Goal: Book appointment/travel/reservation

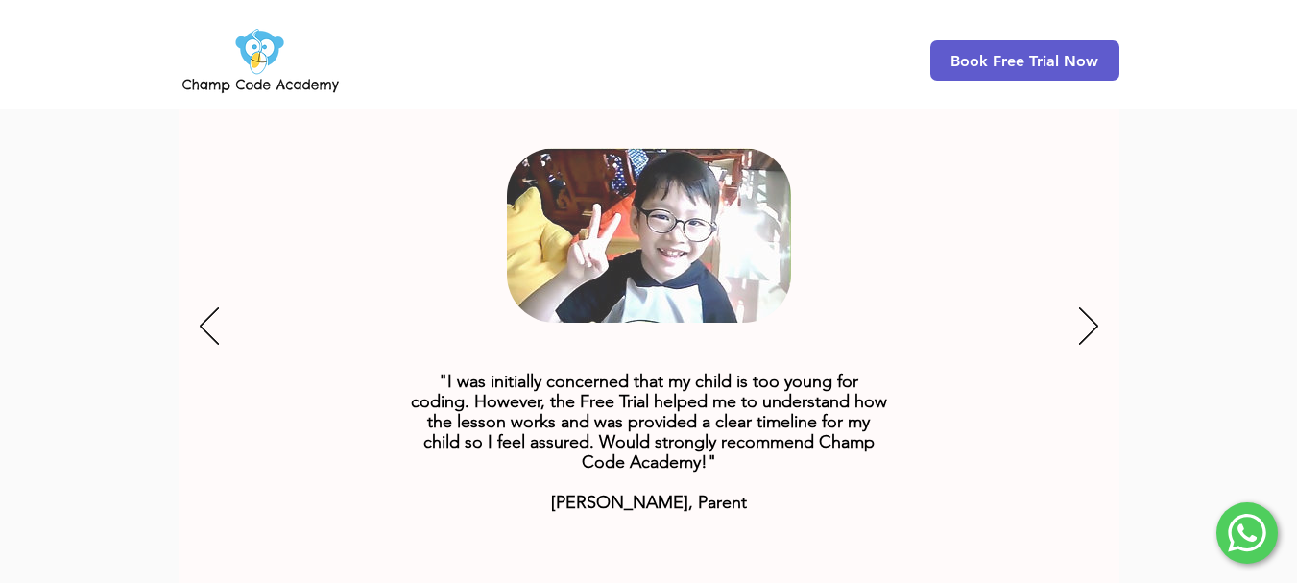
scroll to position [2513, 0]
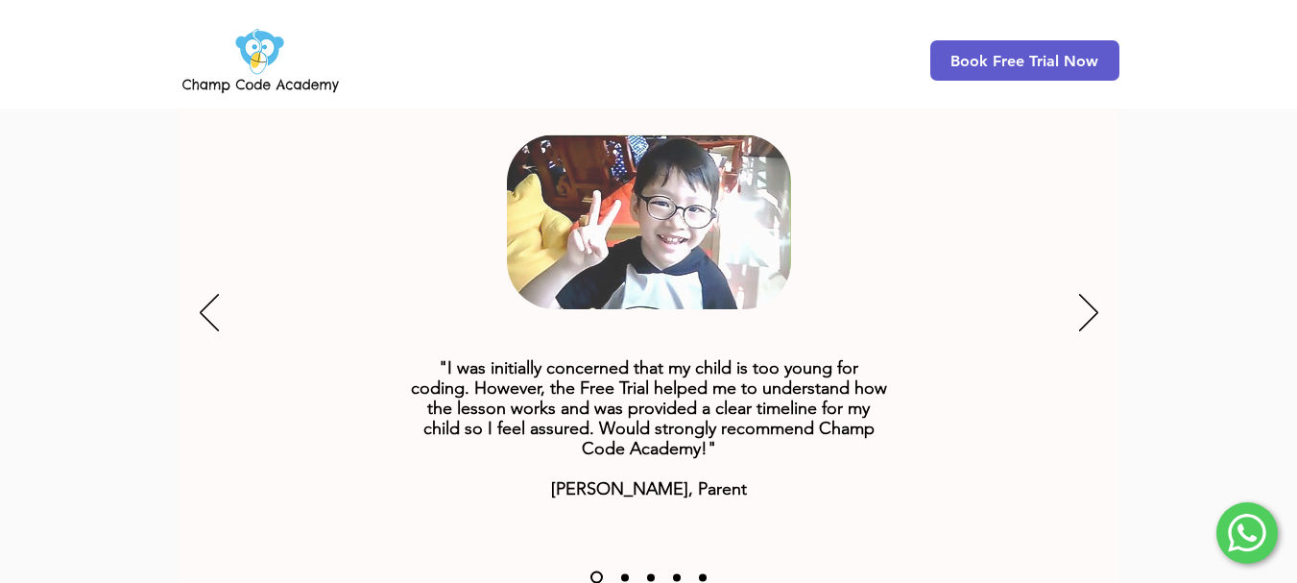
drag, startPoint x: 1308, startPoint y: 73, endPoint x: 1310, endPoint y: 437, distance: 363.9
click at [1082, 294] on icon "Next" at bounding box center [1088, 312] width 19 height 37
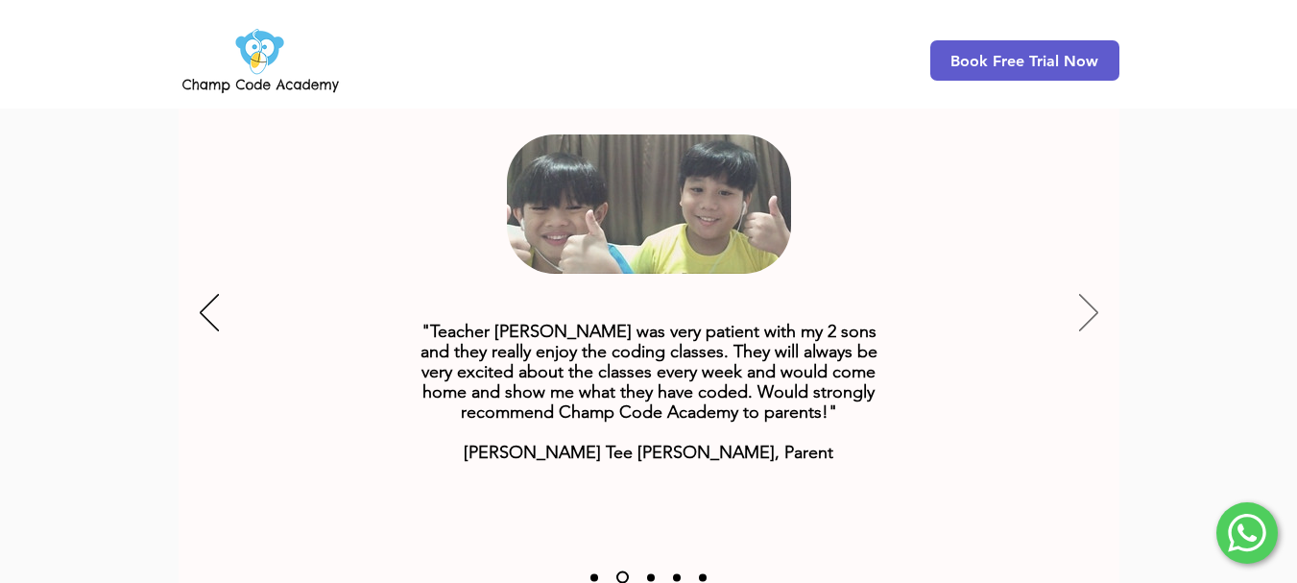
click at [1082, 294] on icon "Next" at bounding box center [1088, 312] width 19 height 37
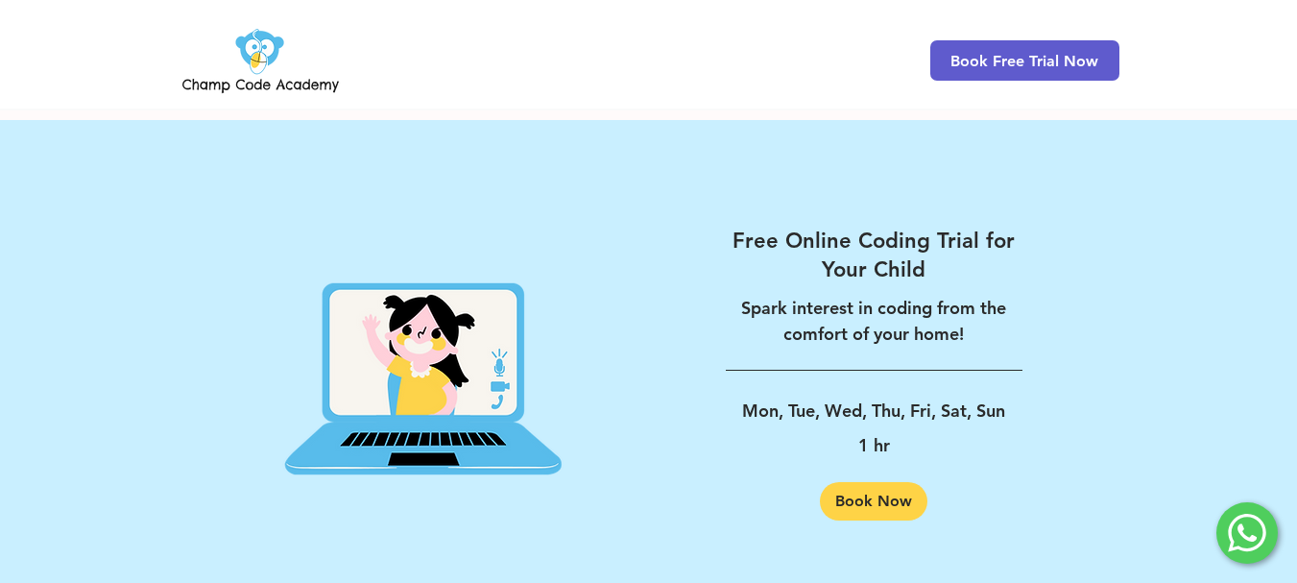
scroll to position [3030, 0]
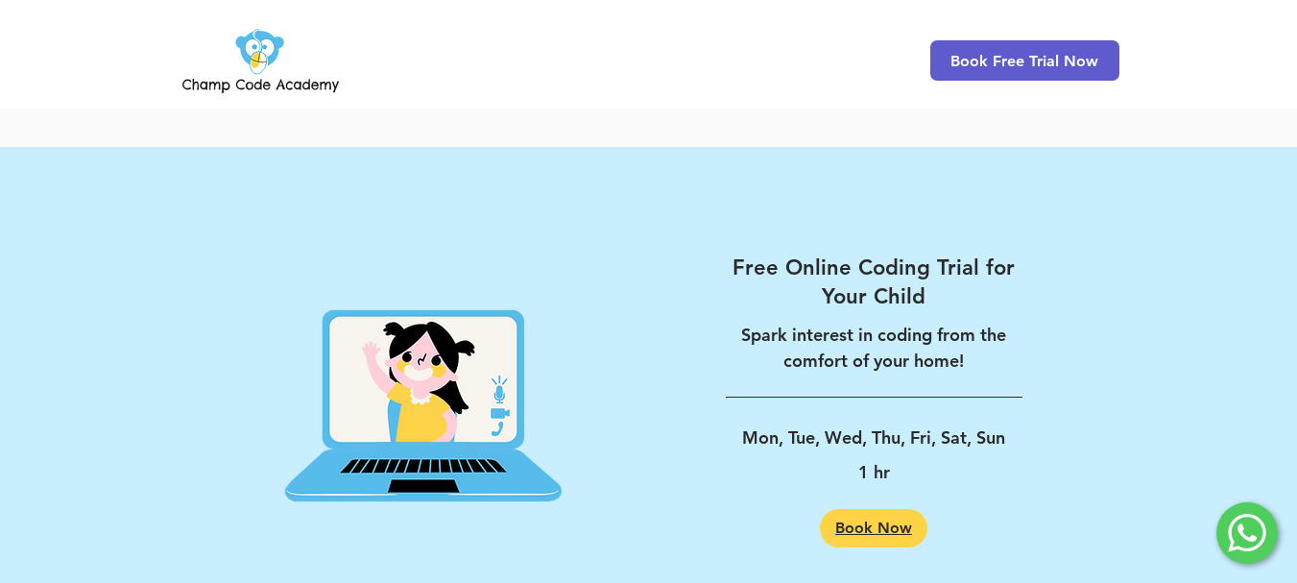
click at [886, 520] on span "Book Now" at bounding box center [873, 527] width 77 height 15
